Goal: Task Accomplishment & Management: Use online tool/utility

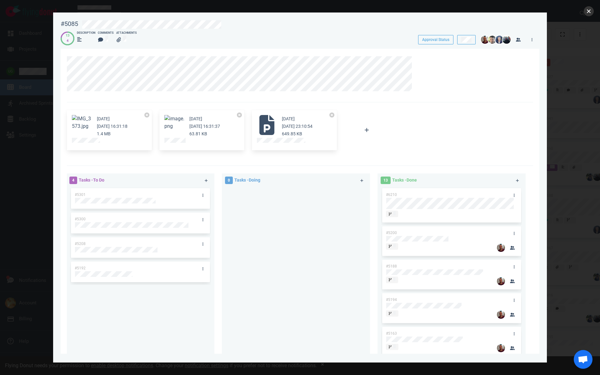
click at [587, 11] on button "close" at bounding box center [589, 11] width 10 height 10
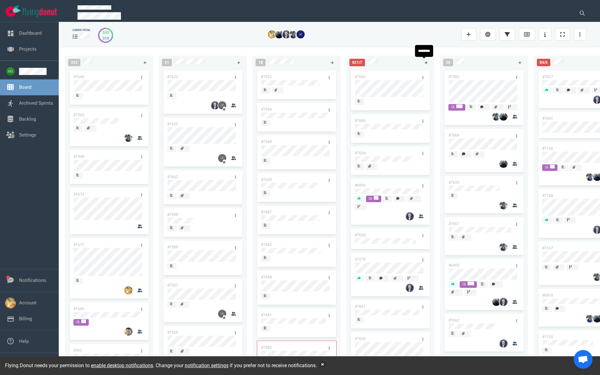
click at [424, 62] on link at bounding box center [426, 63] width 10 height 8
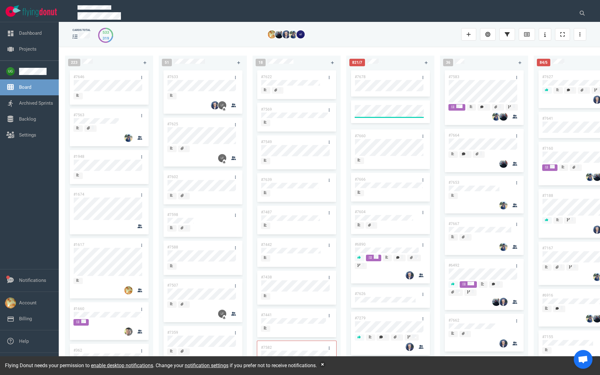
click at [363, 77] on link "#7678" at bounding box center [360, 77] width 11 height 4
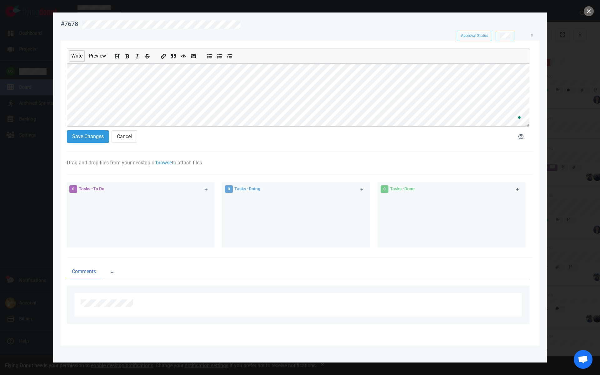
scroll to position [30, 0]
click at [94, 137] on button "Save Changes" at bounding box center [88, 136] width 42 height 13
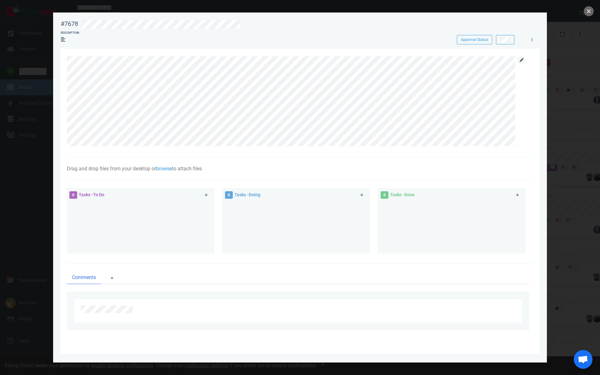
click at [522, 61] on icon at bounding box center [522, 60] width 4 height 4
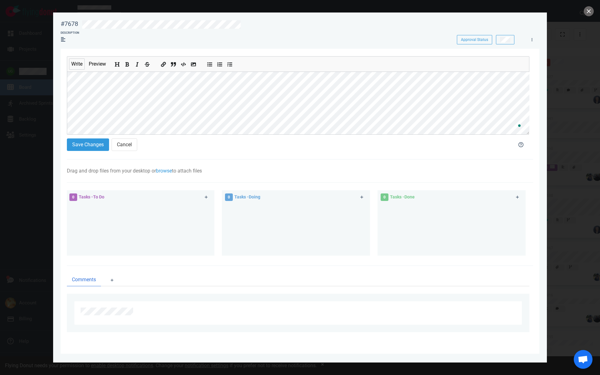
scroll to position [37, 0]
click at [88, 143] on button "Save Changes" at bounding box center [88, 144] width 42 height 13
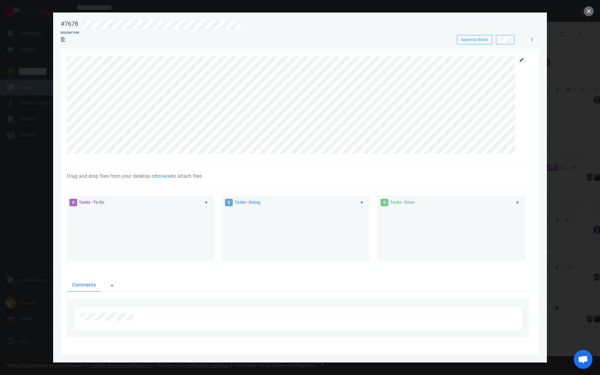
click at [523, 60] on icon at bounding box center [522, 60] width 4 height 4
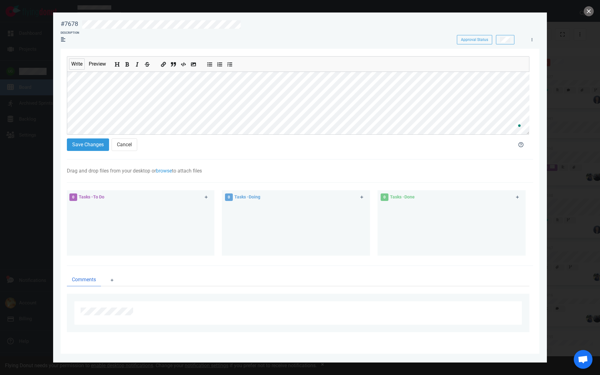
scroll to position [41, 0]
click at [87, 146] on button "Save Changes" at bounding box center [88, 144] width 42 height 13
